Goal: Navigation & Orientation: Go to known website

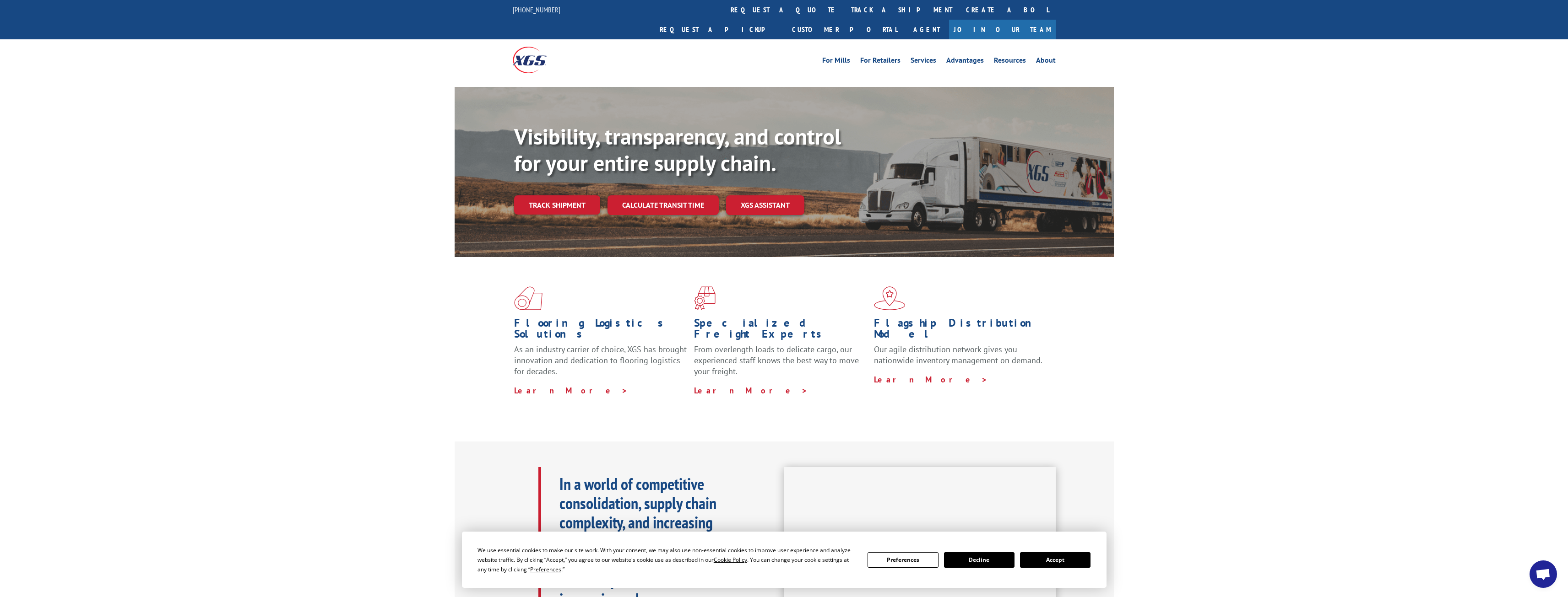
click at [918, 562] on button "Preferences" at bounding box center [902, 560] width 70 height 15
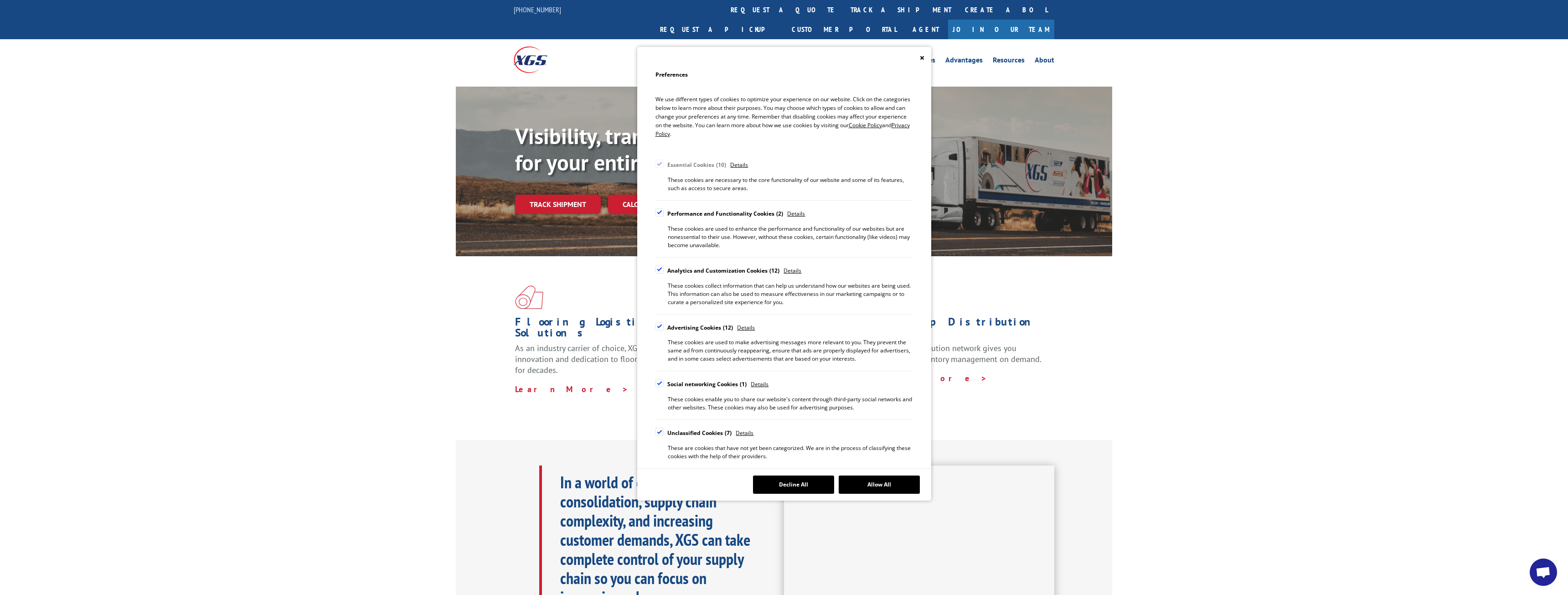
click at [849, 485] on button "Allow All" at bounding box center [879, 485] width 81 height 18
